Goal: Find specific page/section

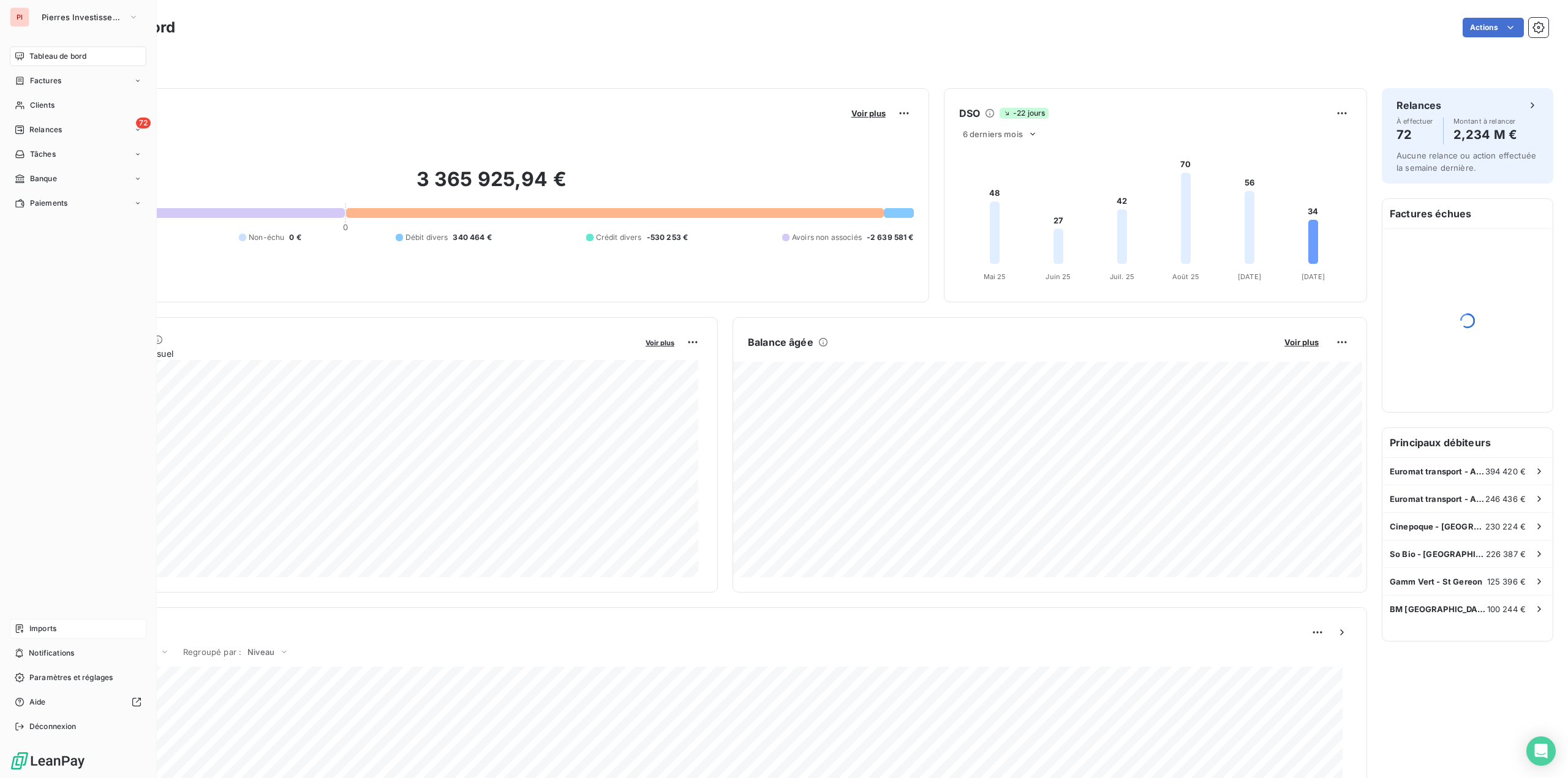
click at [49, 630] on span "Imports" at bounding box center [43, 628] width 27 height 11
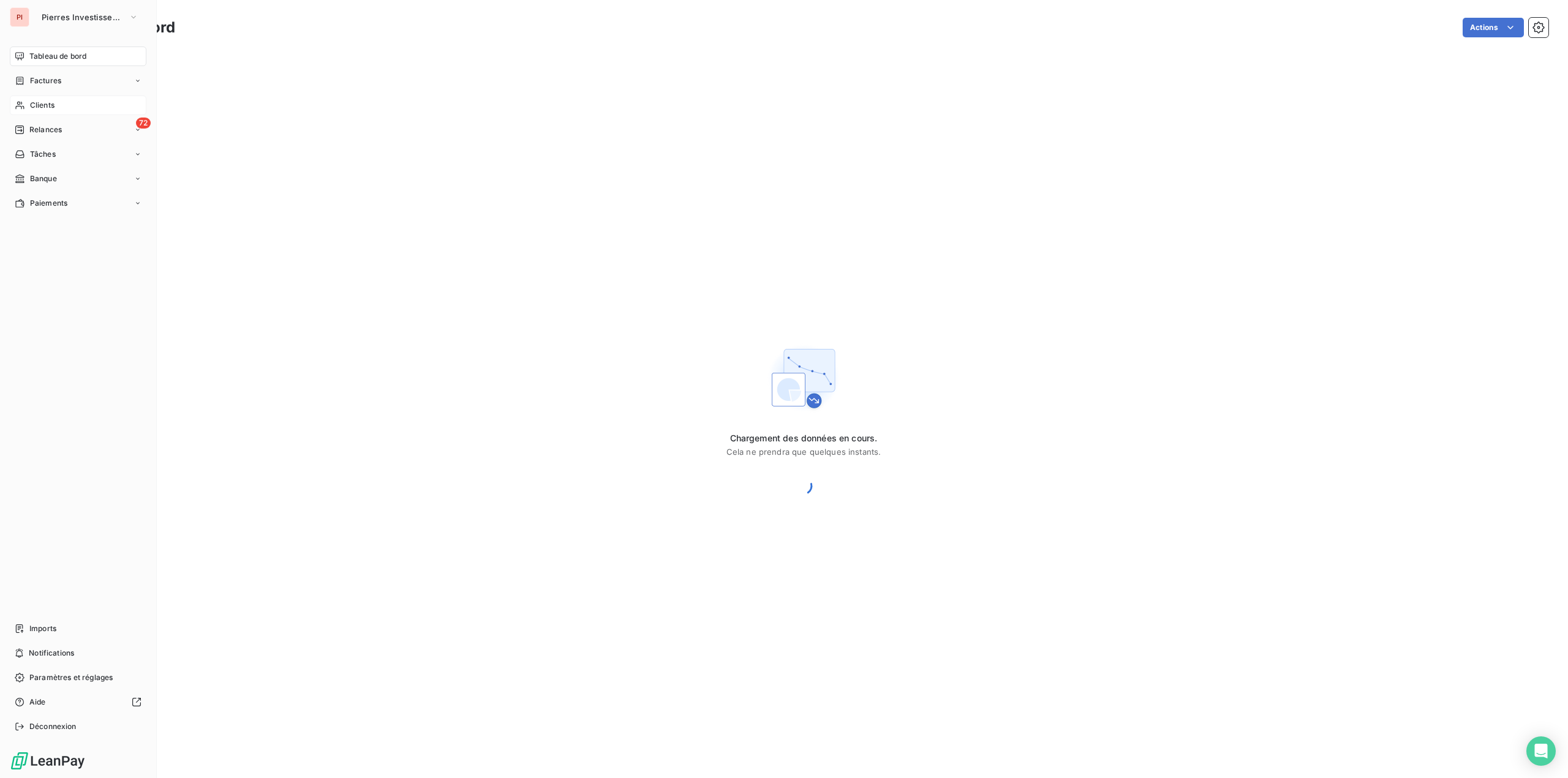
click at [57, 105] on div "Clients" at bounding box center [78, 105] width 136 height 20
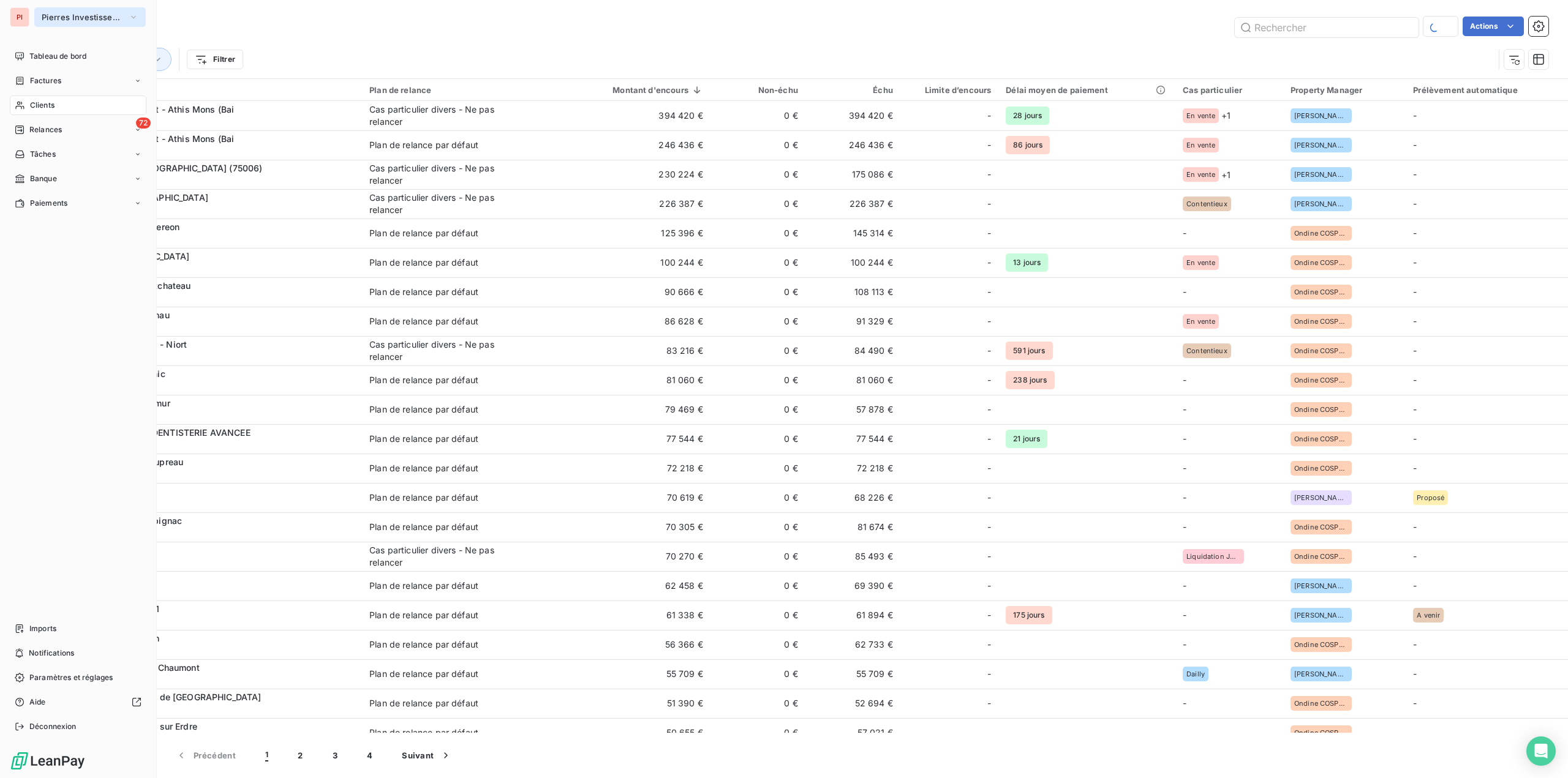
click at [75, 16] on span "Pierres Investissement" at bounding box center [83, 17] width 82 height 10
click at [69, 77] on span "LOMME" at bounding box center [113, 79] width 108 height 12
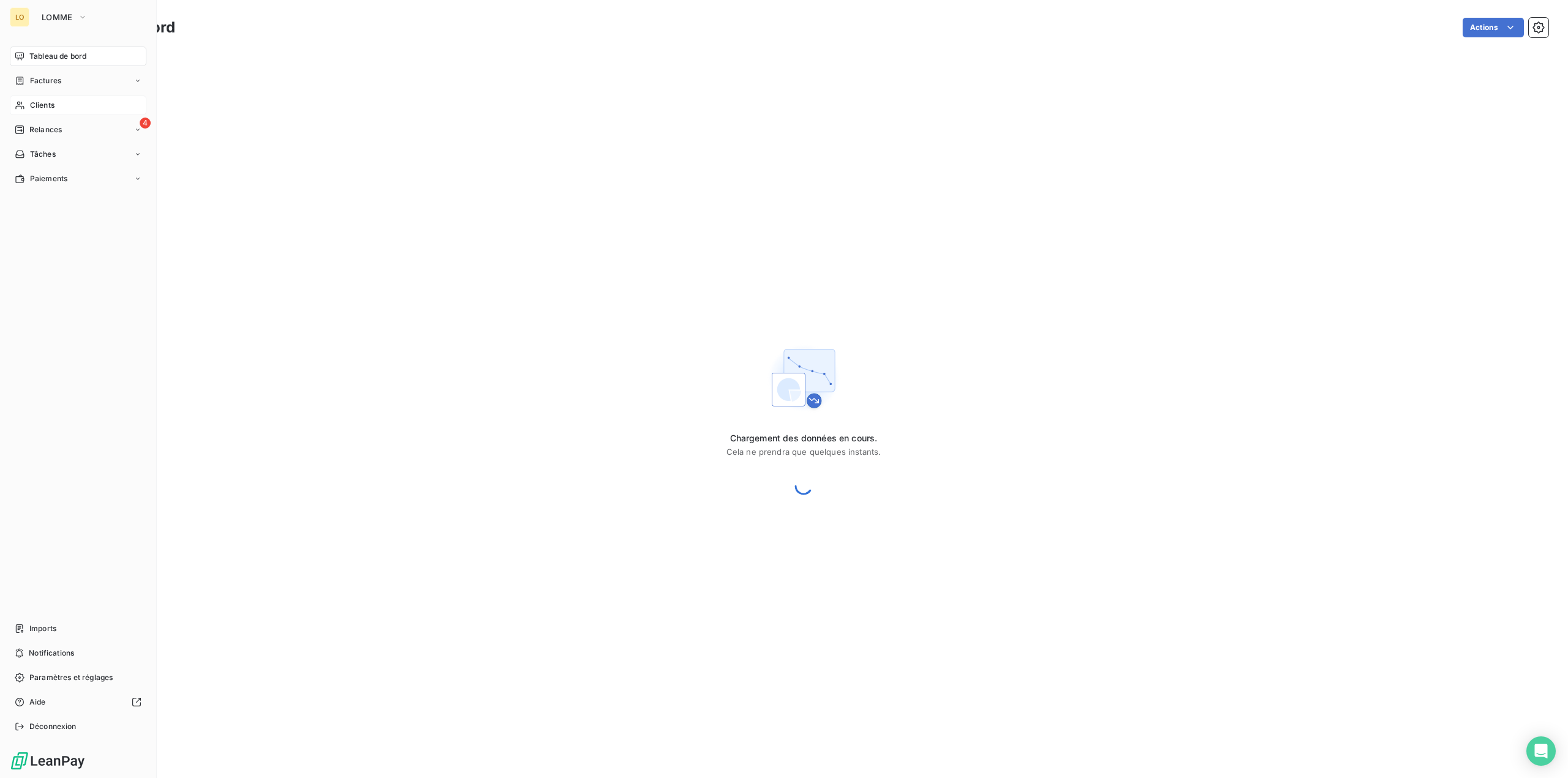
click at [47, 109] on span "Clients" at bounding box center [43, 105] width 25 height 11
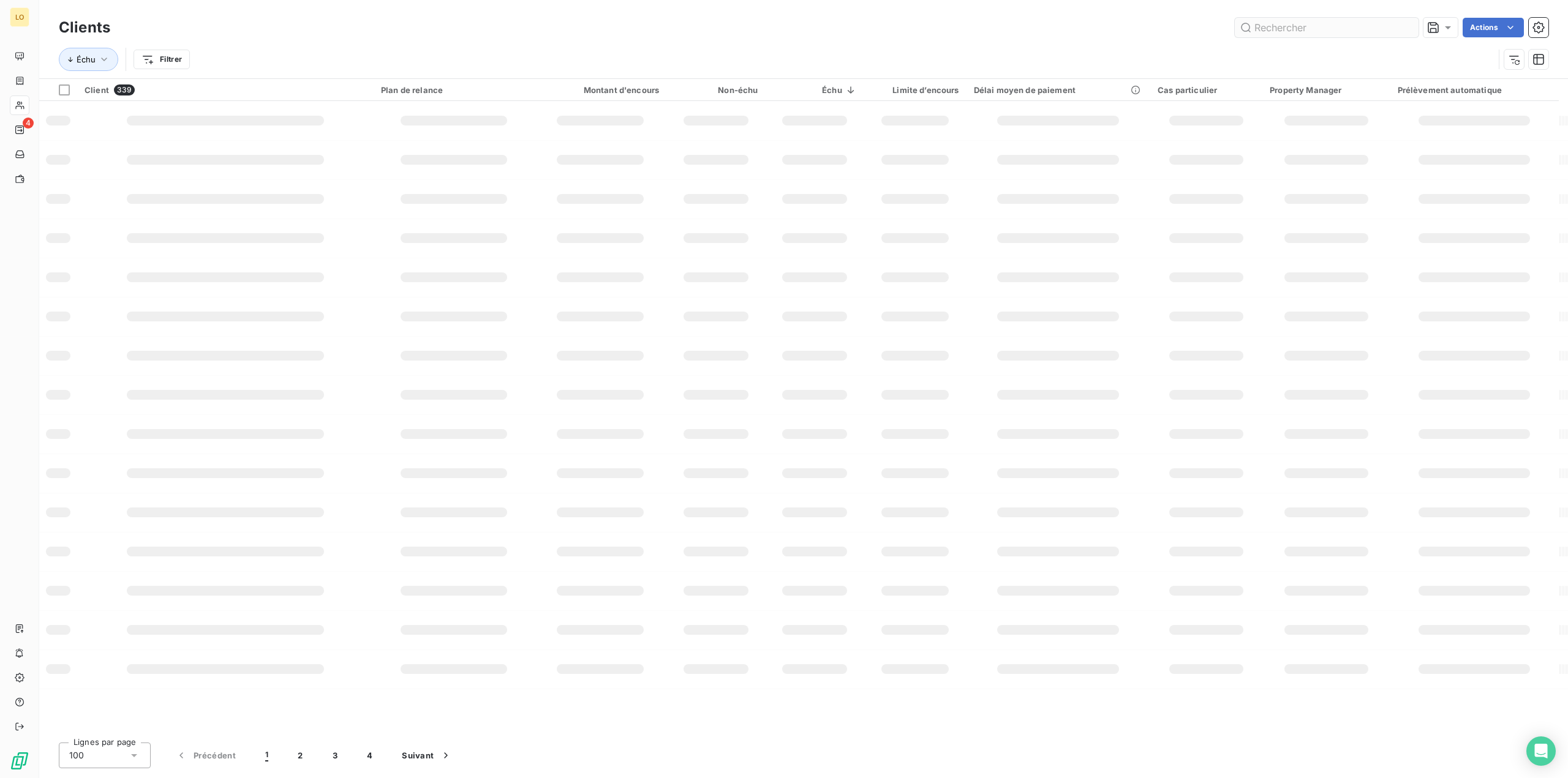
click at [1284, 26] on input "text" at bounding box center [1327, 28] width 184 height 20
type input "k"
